Goal: Information Seeking & Learning: Find contact information

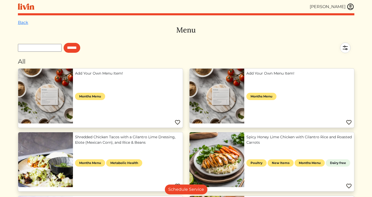
click at [352, 6] on img at bounding box center [351, 7] width 8 height 8
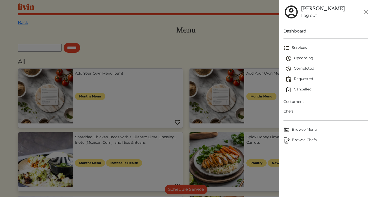
click at [295, 95] on link "Cancelled" at bounding box center [327, 89] width 82 height 10
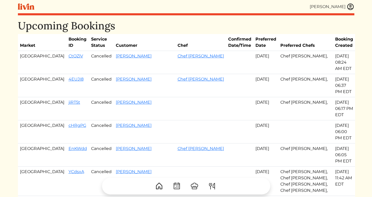
click at [349, 7] on img at bounding box center [351, 7] width 8 height 8
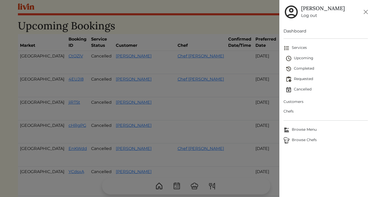
click at [297, 58] on span "Upcoming" at bounding box center [327, 58] width 82 height 6
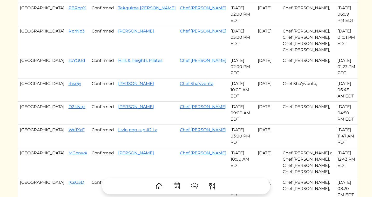
scroll to position [221, 0]
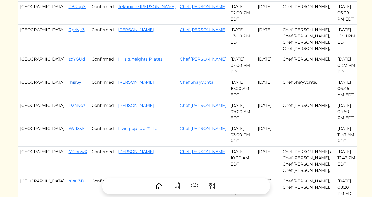
click at [69, 80] on link "rhsr5y" at bounding box center [75, 82] width 13 height 5
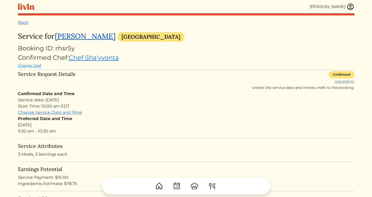
click at [74, 37] on link "[PERSON_NAME]" at bounding box center [85, 35] width 61 height 9
click at [95, 38] on link "[PERSON_NAME]" at bounding box center [85, 35] width 61 height 9
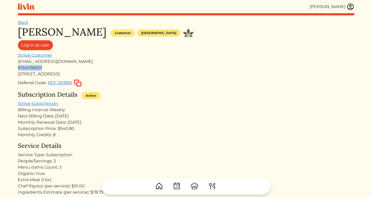
drag, startPoint x: 43, startPoint y: 69, endPoint x: 17, endPoint y: 69, distance: 26.5
